Goal: Find specific page/section: Find specific page/section

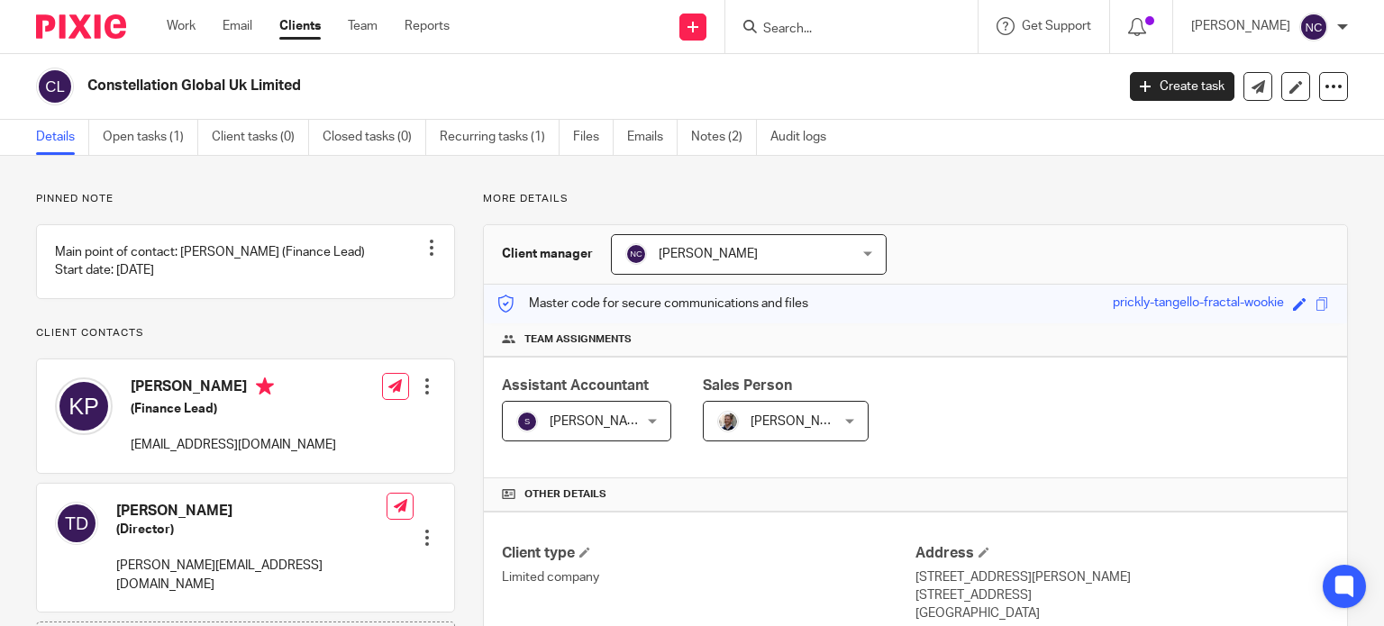
scroll to position [515, 0]
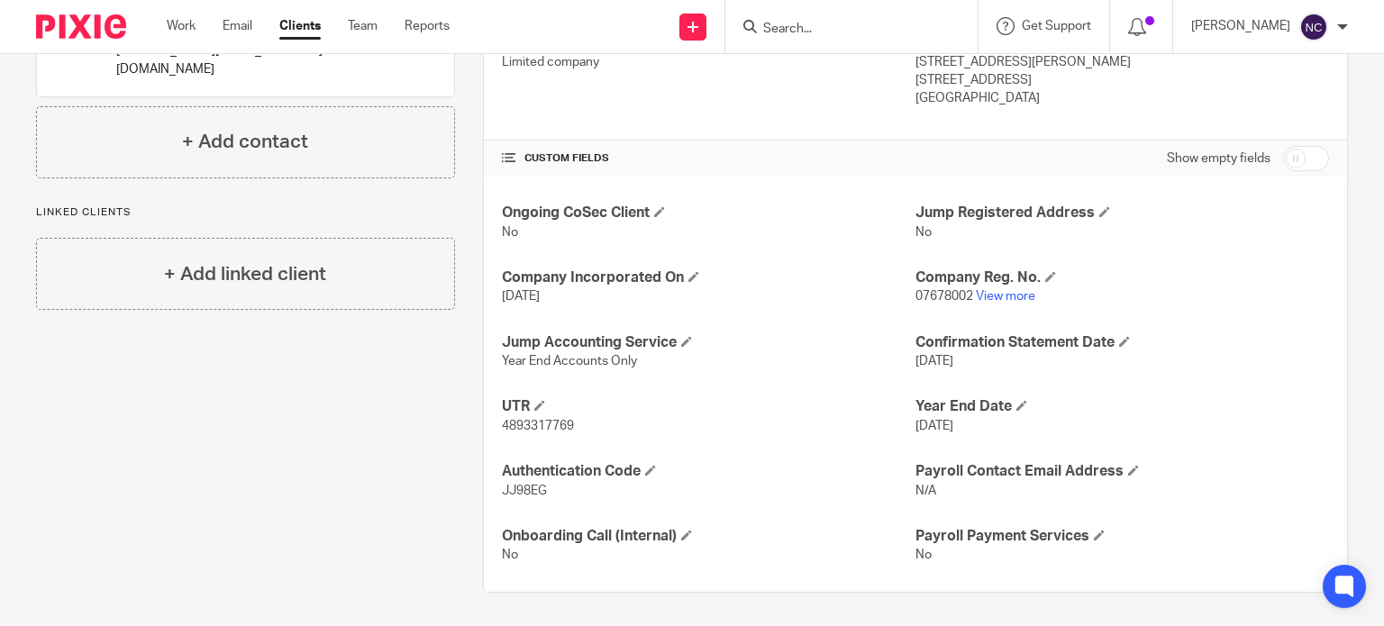
click at [835, 29] on input "Search" at bounding box center [842, 30] width 162 height 16
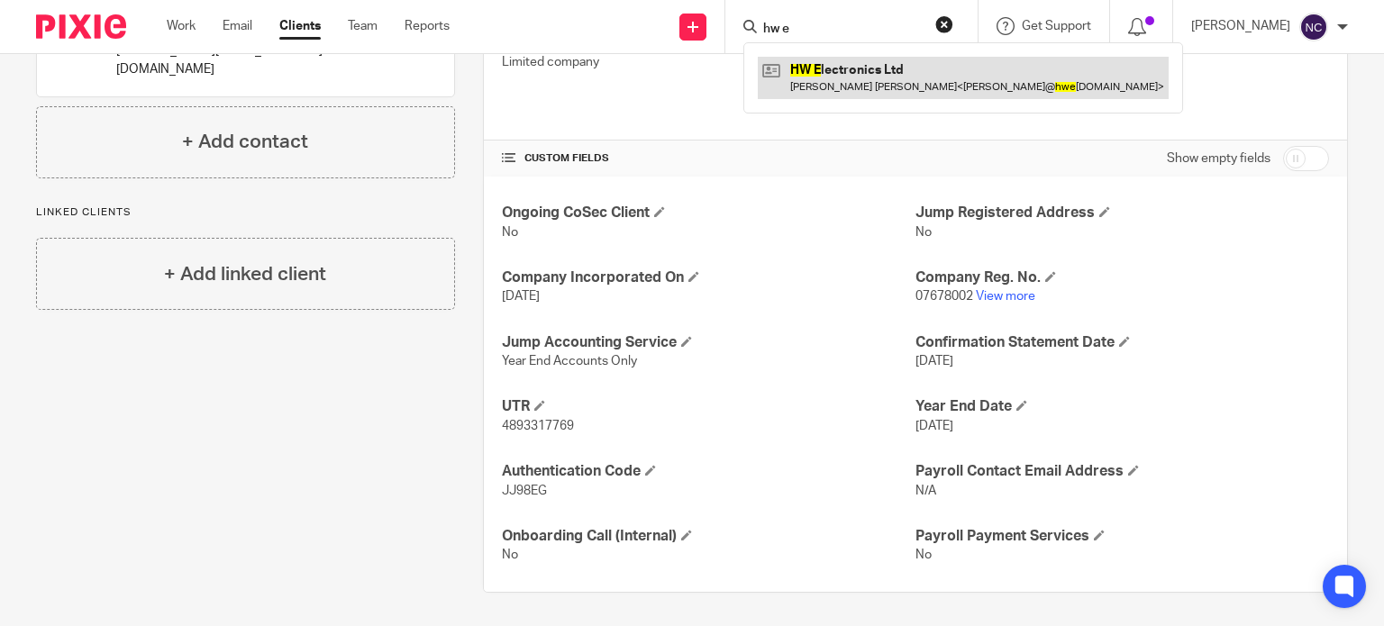
type input "hw e"
click at [848, 73] on link at bounding box center [963, 77] width 411 height 41
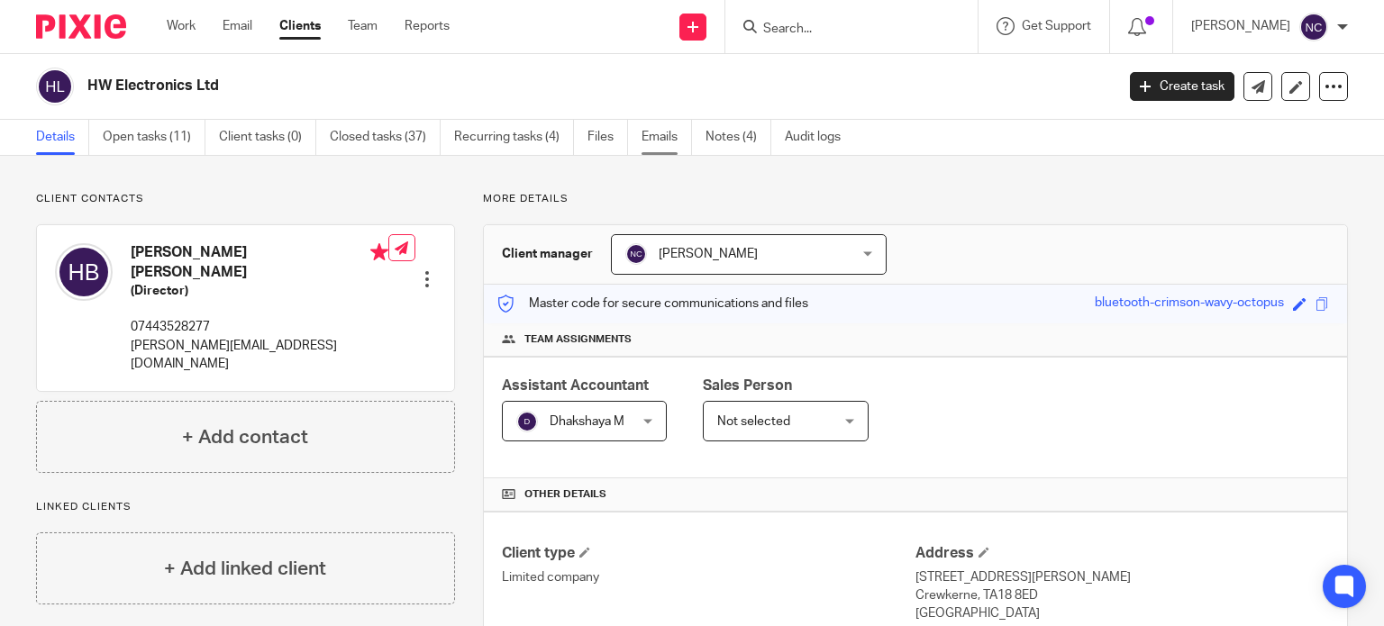
click at [654, 141] on link "Emails" at bounding box center [666, 137] width 50 height 35
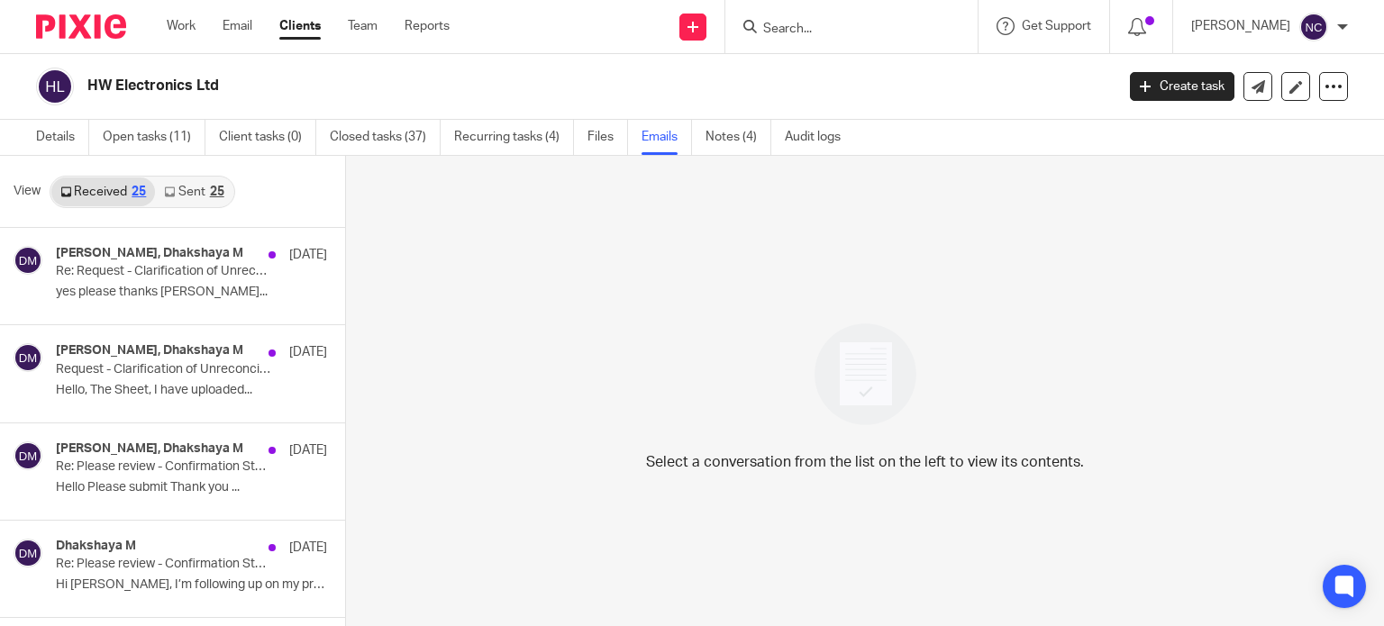
click at [179, 190] on link "Sent 25" at bounding box center [193, 191] width 77 height 29
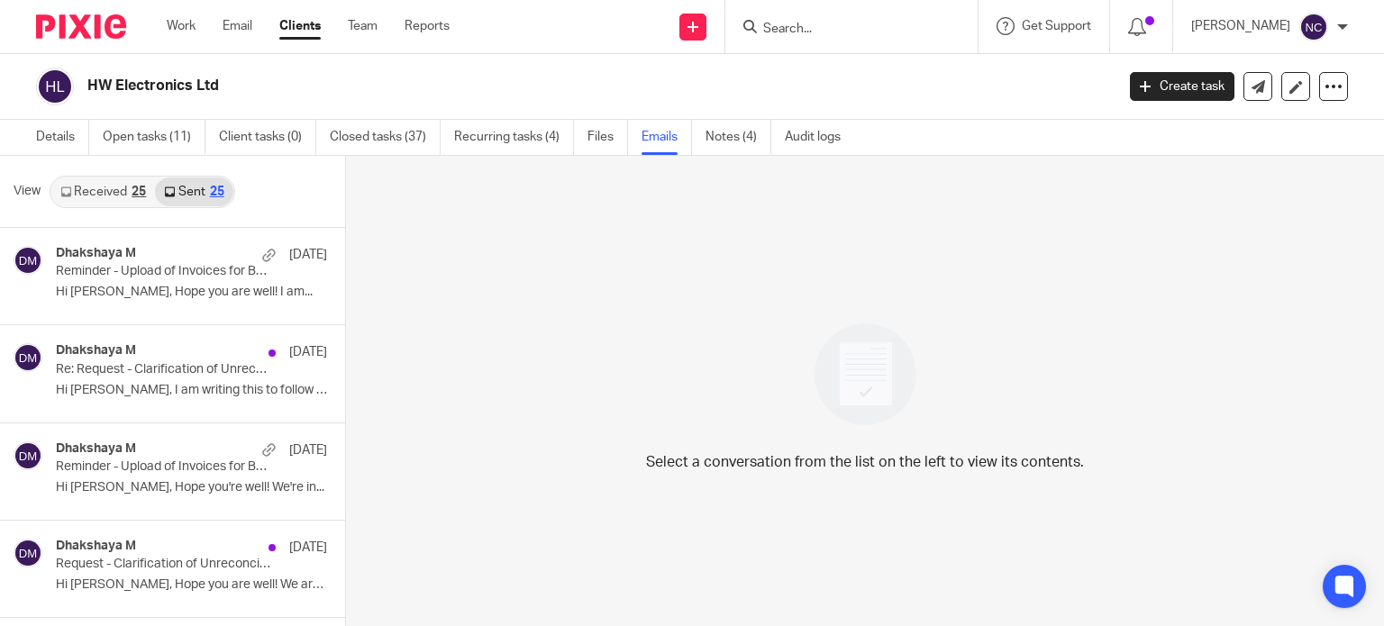
scroll to position [3, 0]
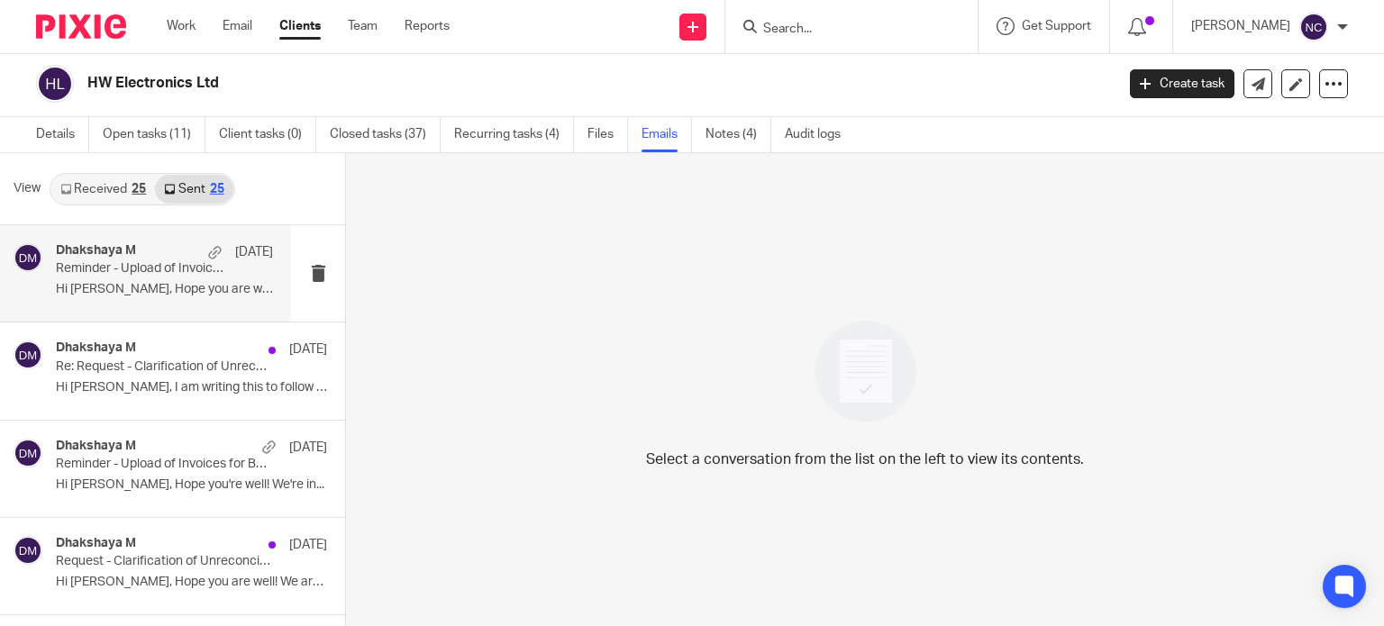
click at [165, 286] on p "Hi Harry, Hope you are well! I am..." at bounding box center [164, 289] width 217 height 15
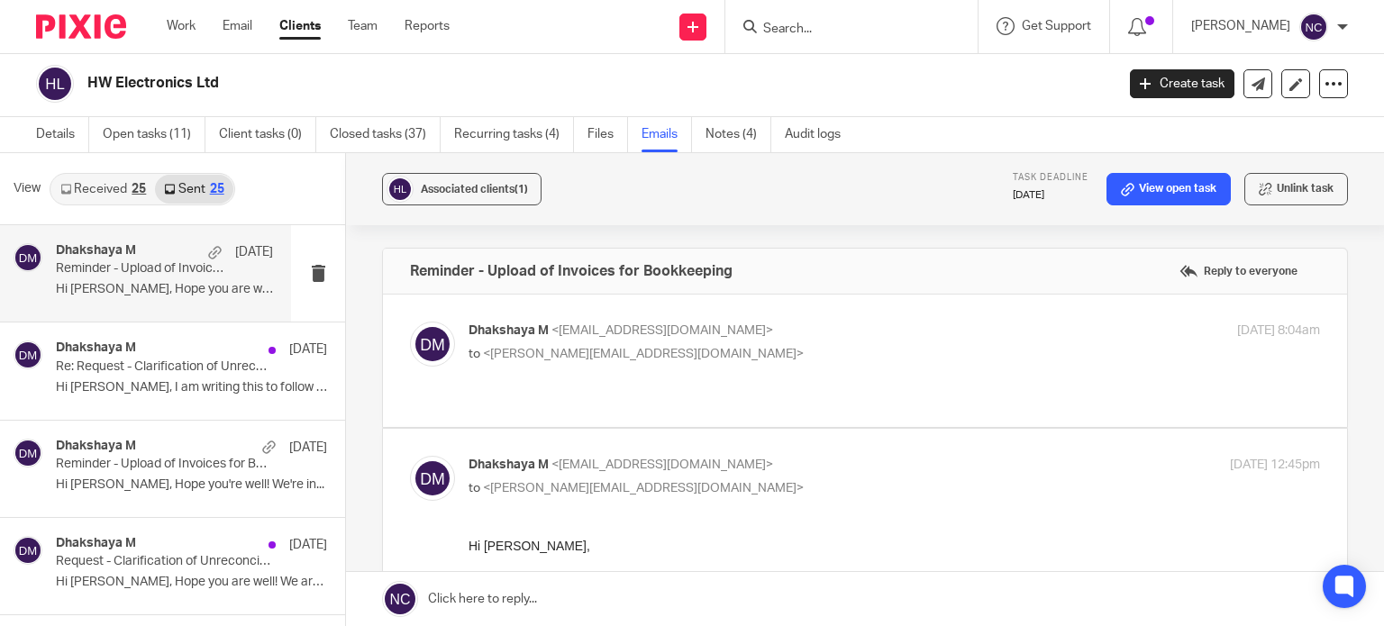
scroll to position [77, 0]
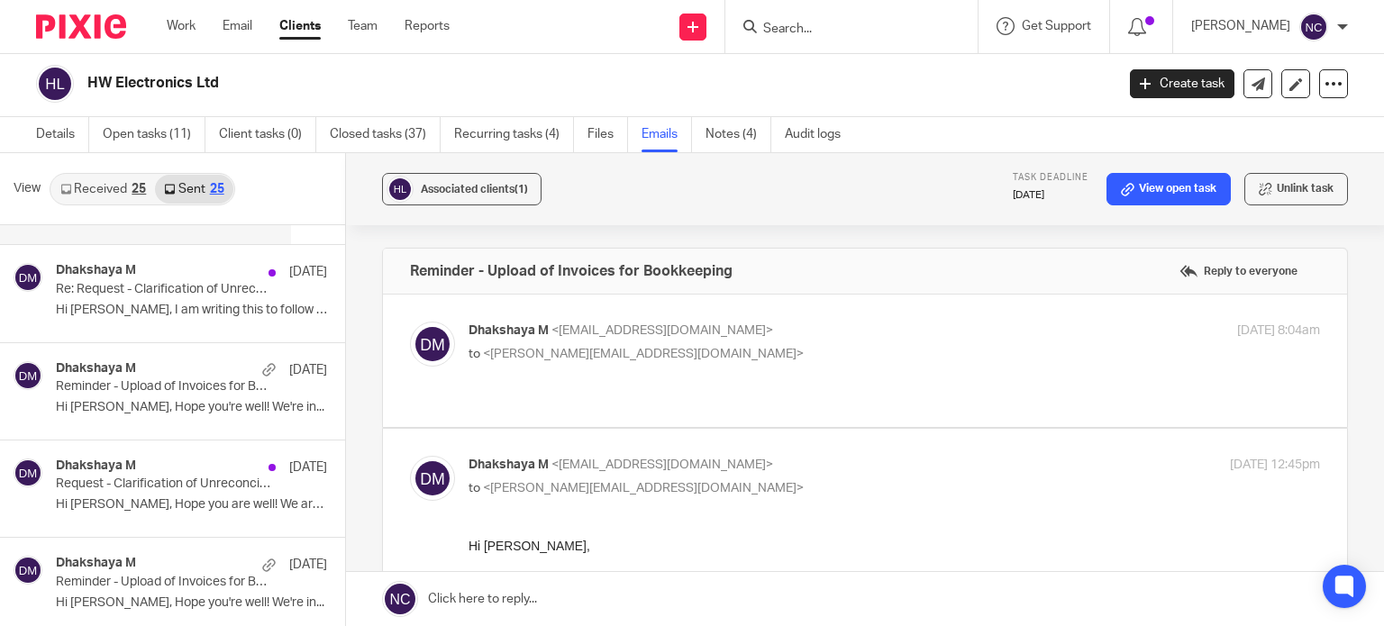
click at [832, 28] on input "Search" at bounding box center [842, 30] width 162 height 16
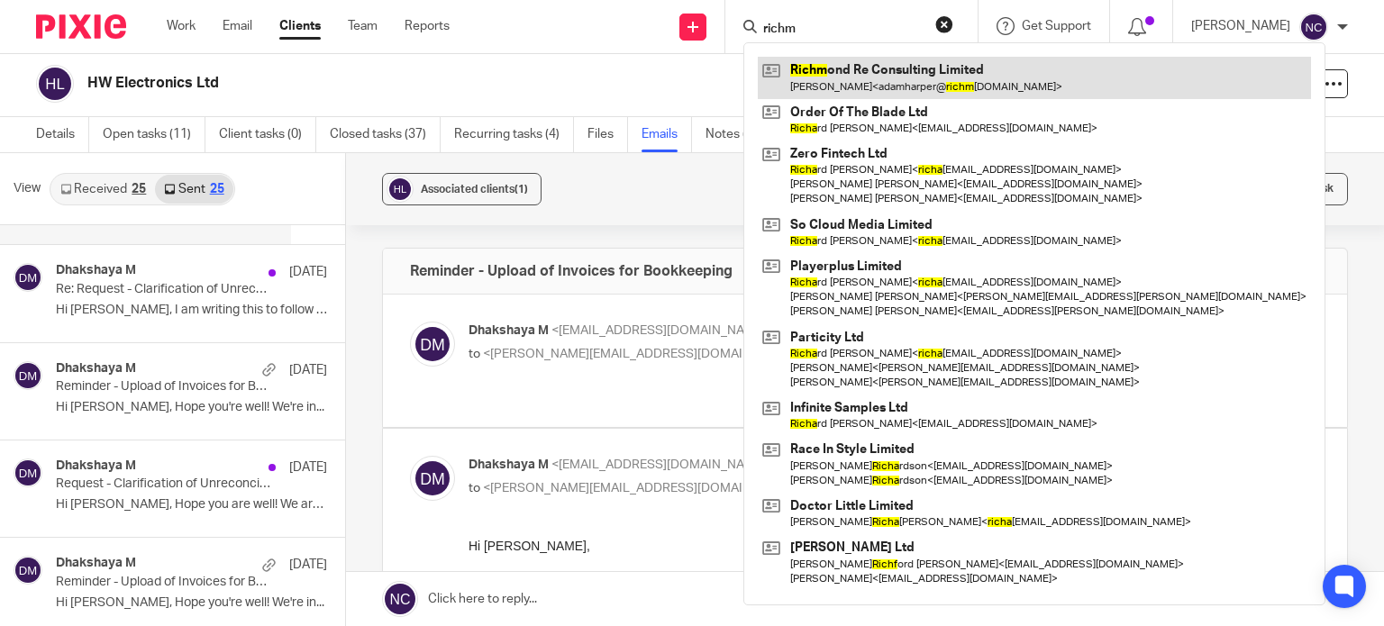
type input "richm"
click at [834, 76] on link at bounding box center [1034, 77] width 553 height 41
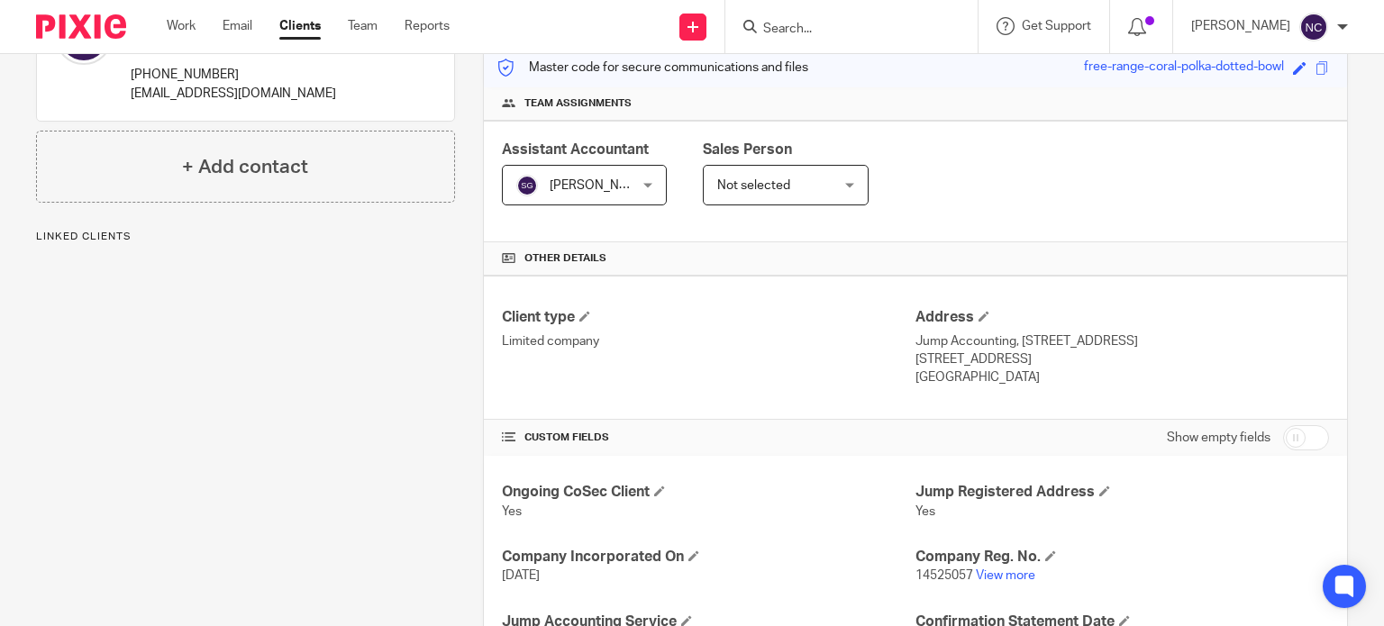
scroll to position [237, 0]
click at [997, 573] on link "View more" at bounding box center [1005, 574] width 59 height 13
